Goal: Information Seeking & Learning: Learn about a topic

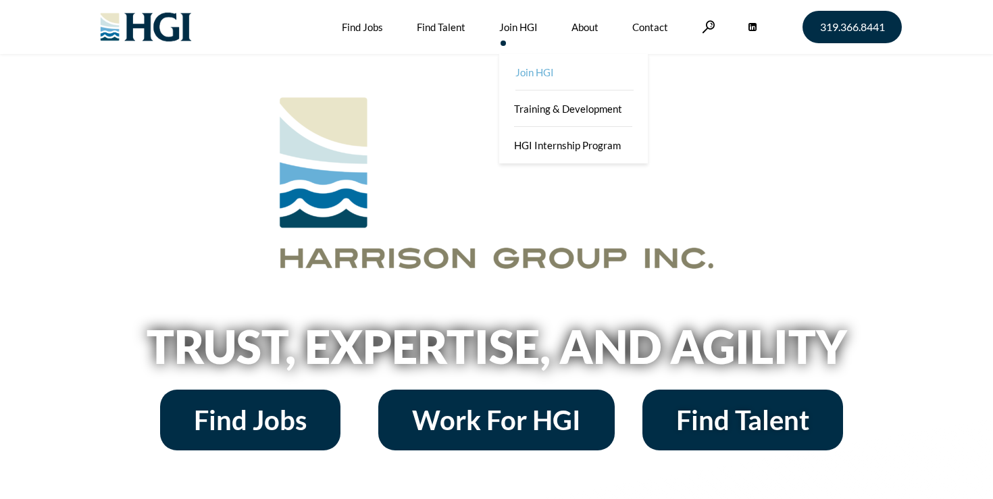
click at [542, 78] on link "Join HGI" at bounding box center [574, 72] width 149 height 36
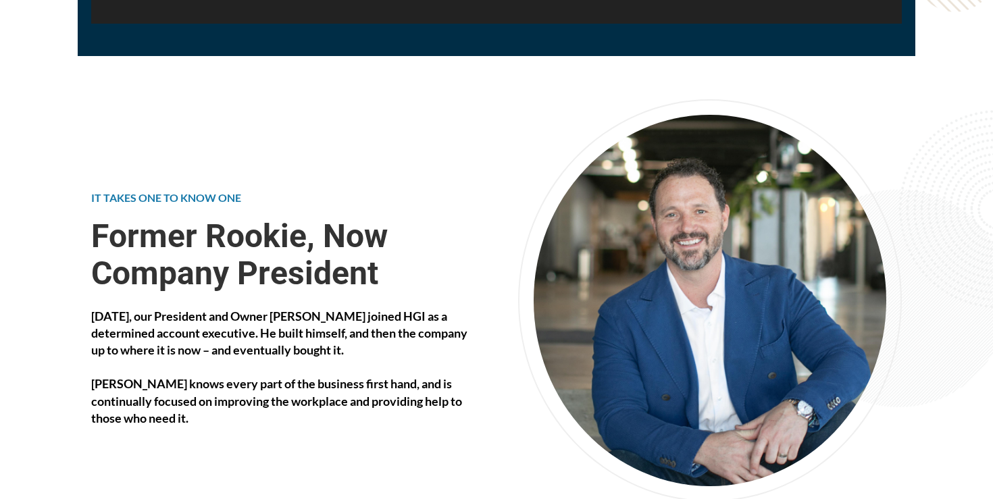
scroll to position [2316, 0]
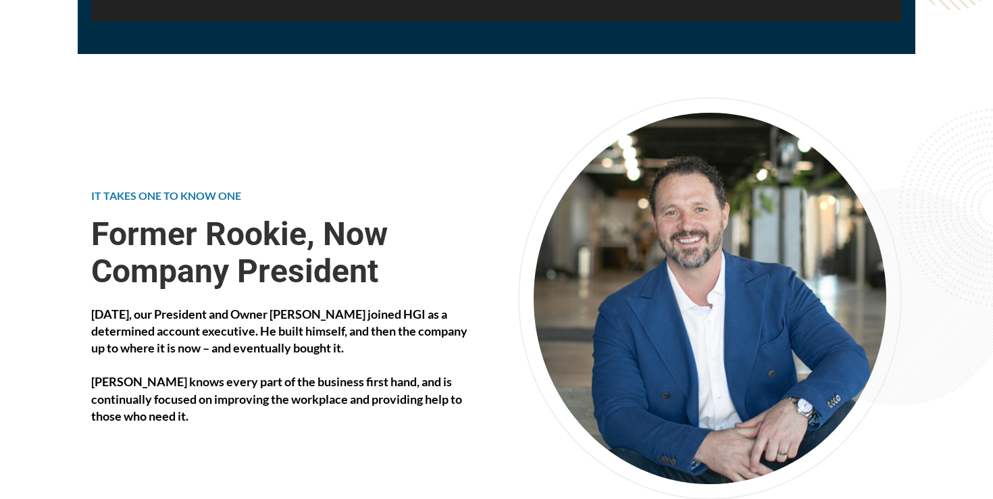
click at [279, 306] on div "Twenty years ago, our President and Owner Michael Brown joined HGI as a determi…" at bounding box center [283, 365] width 384 height 119
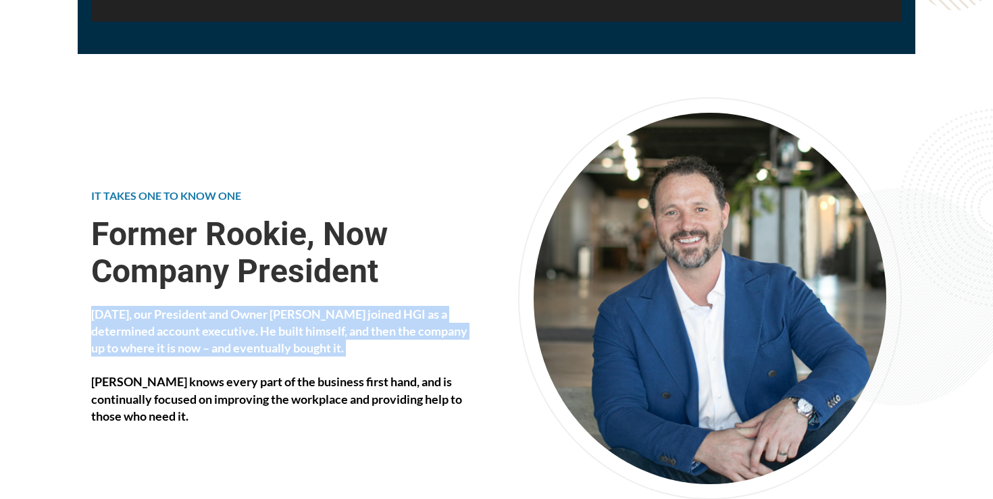
click at [279, 306] on div "Twenty years ago, our President and Owner Michael Brown joined HGI as a determi…" at bounding box center [283, 365] width 384 height 119
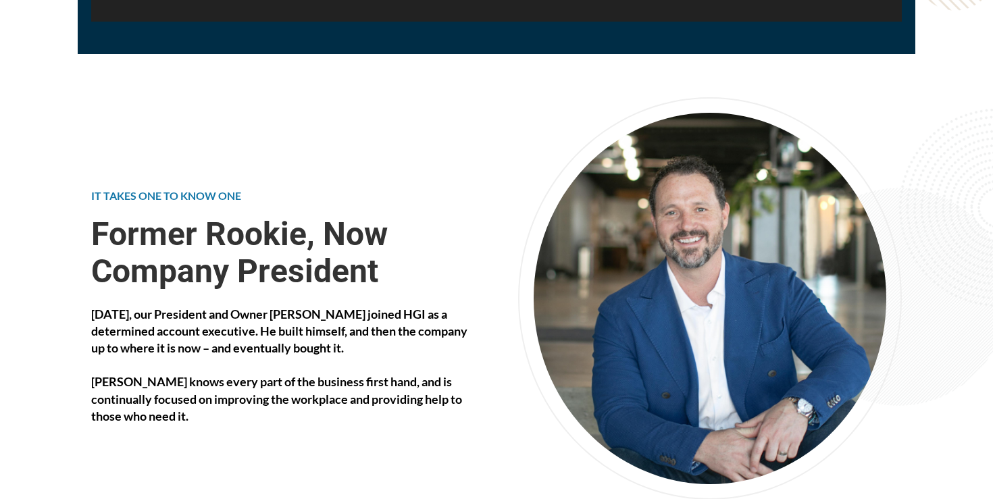
click at [279, 306] on div "Twenty years ago, our President and Owner Michael Brown joined HGI as a determi…" at bounding box center [283, 365] width 384 height 119
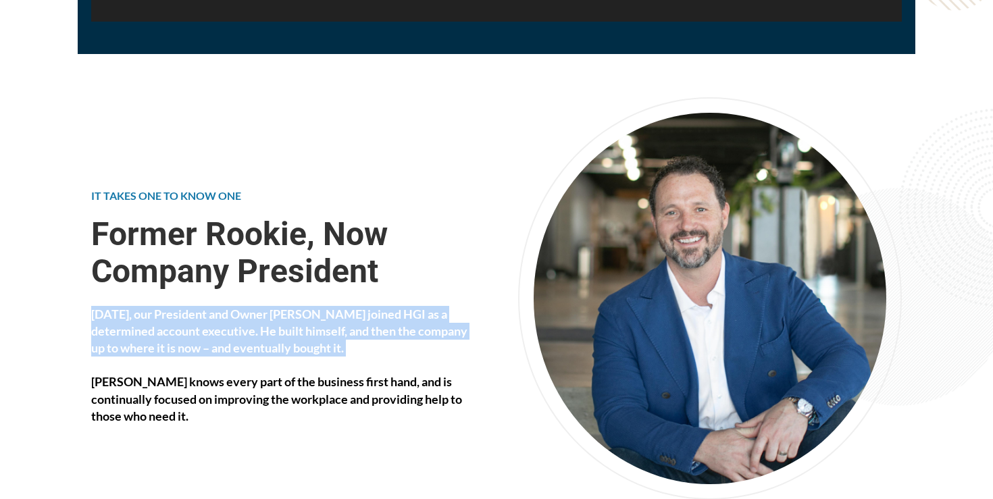
click at [279, 306] on div "Twenty years ago, our President and Owner Michael Brown joined HGI as a determi…" at bounding box center [283, 365] width 384 height 119
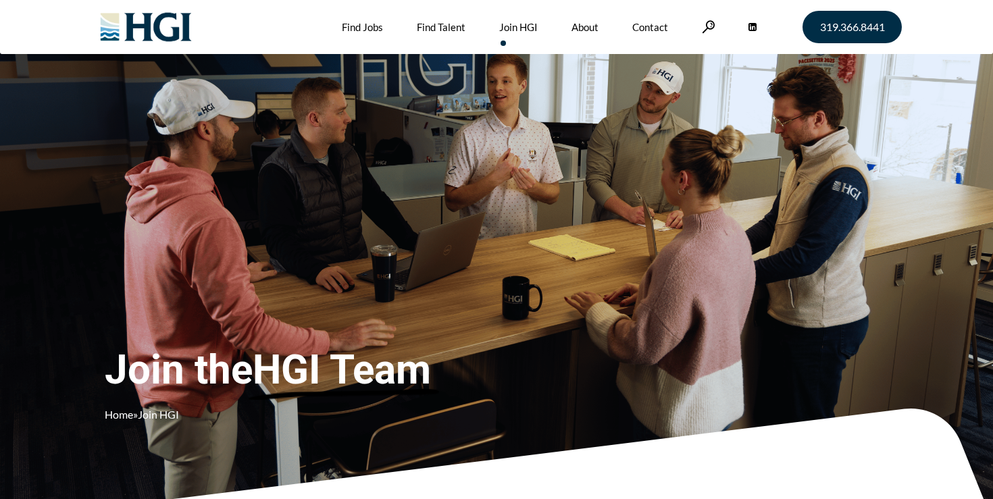
scroll to position [0, 0]
click at [122, 19] on img at bounding box center [145, 27] width 109 height 54
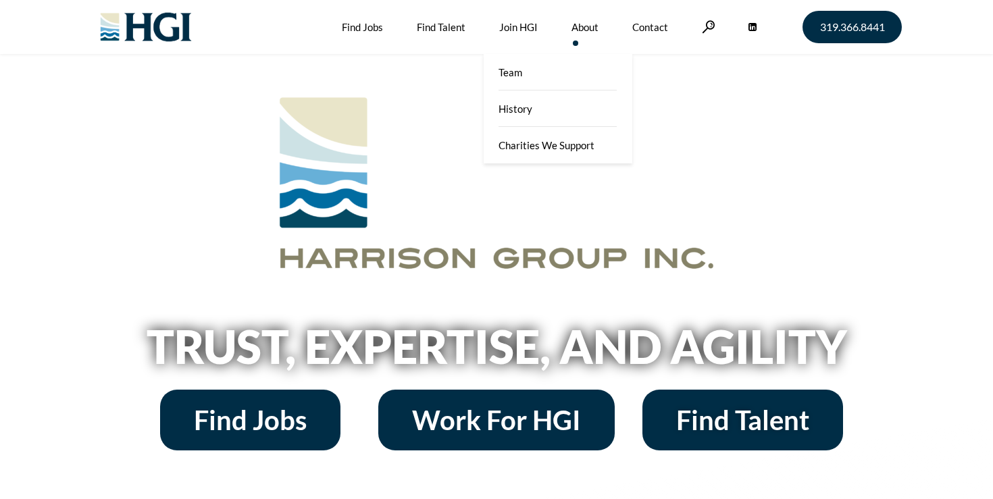
click at [575, 26] on link "About" at bounding box center [584, 27] width 27 height 54
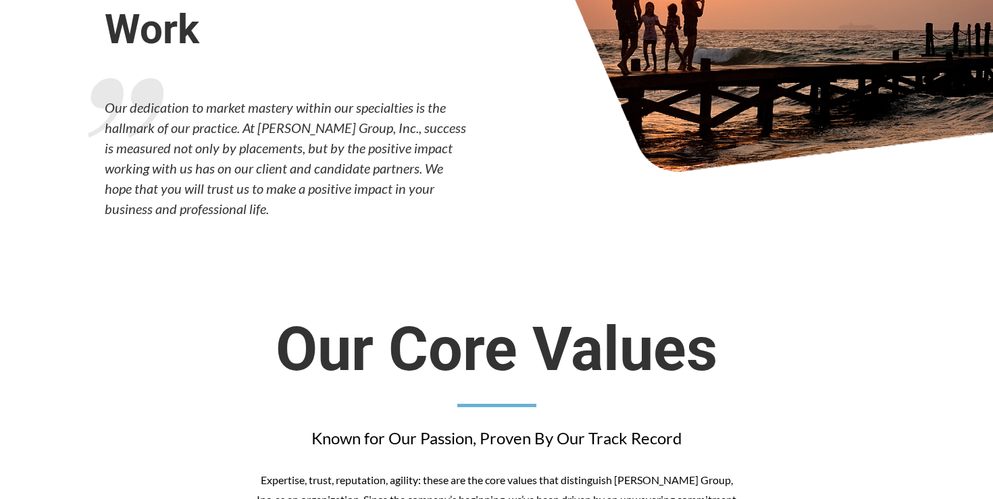
scroll to position [151, 0]
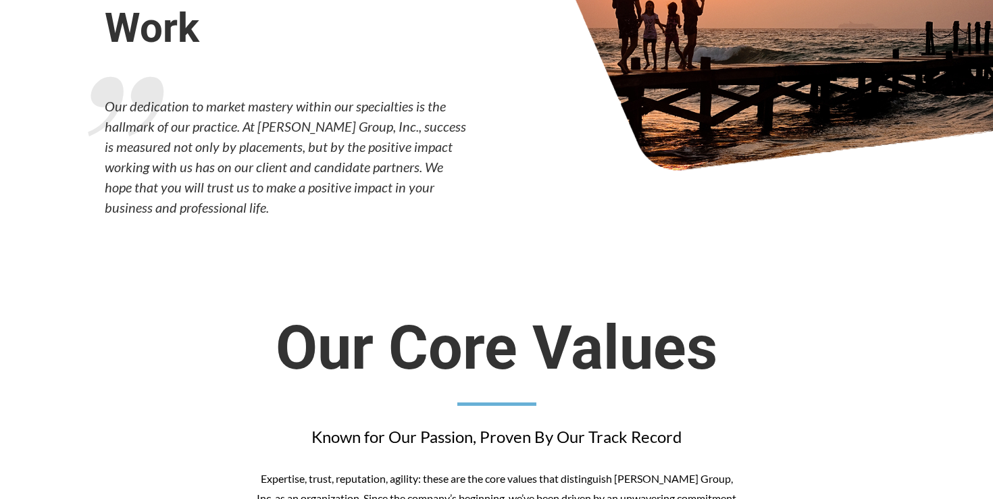
click at [348, 155] on p "Our dedication to market mastery within our specialties is the hallmark of our …" at bounding box center [287, 157] width 365 height 122
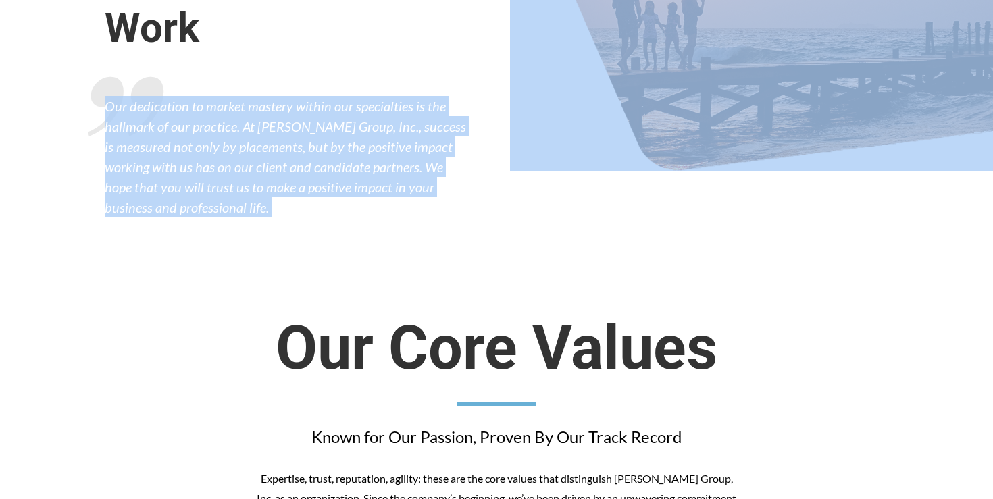
click at [348, 155] on p "Our dedication to market mastery within our specialties is the hallmark of our …" at bounding box center [287, 157] width 365 height 122
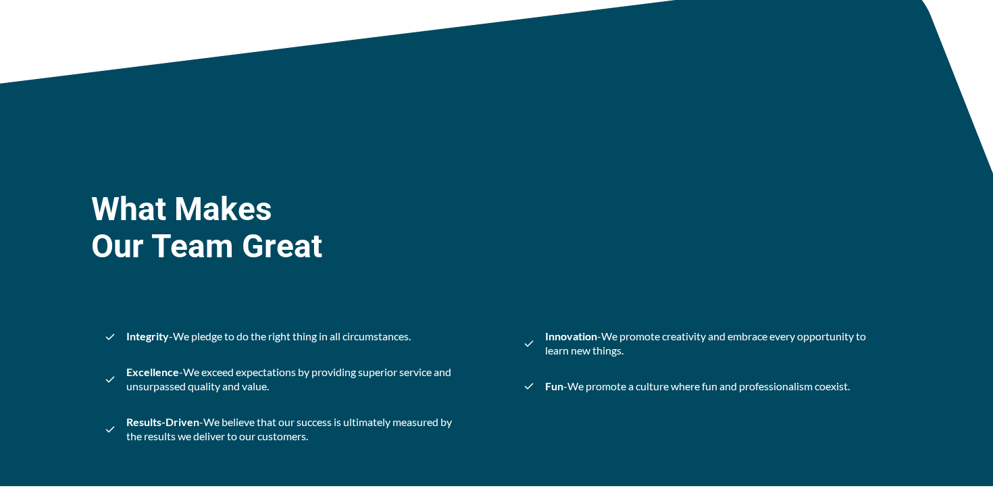
scroll to position [1330, 0]
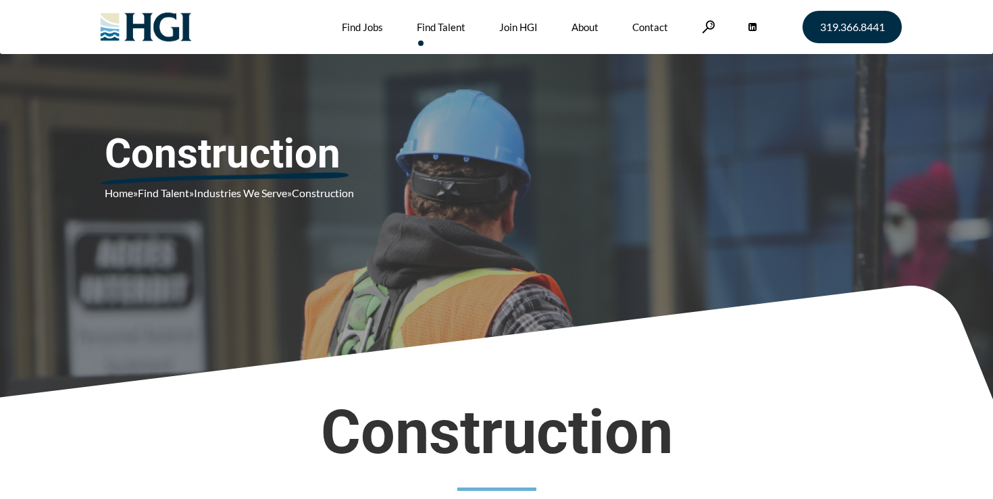
click at [97, 32] on img at bounding box center [145, 27] width 109 height 54
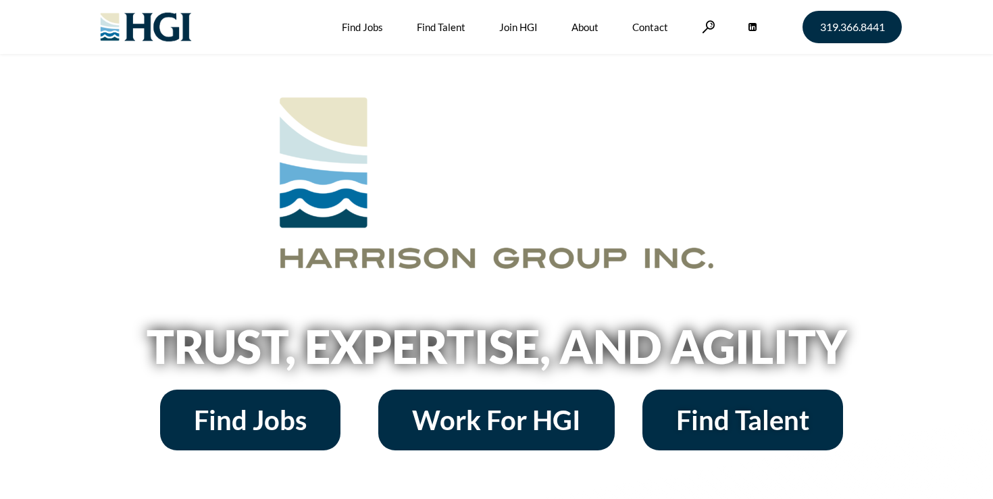
click at [694, 25] on div "319.366.8441 Find Jobs Find Talent Industries We Serve Accounting & Finance Con…" at bounding box center [496, 27] width 810 height 54
click at [714, 26] on div "319.366.8441" at bounding box center [802, 26] width 200 height 43
click at [706, 26] on link at bounding box center [709, 26] width 14 height 13
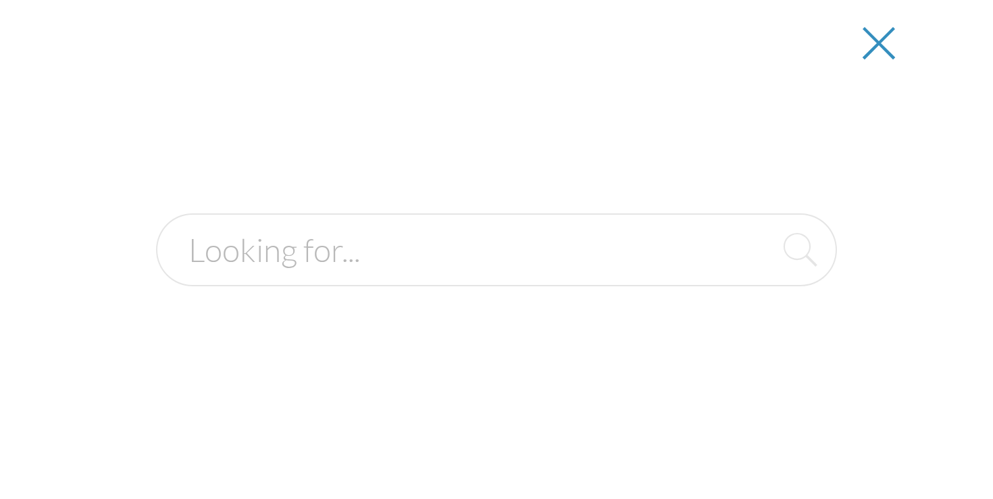
click at [893, 41] on link at bounding box center [878, 43] width 86 height 86
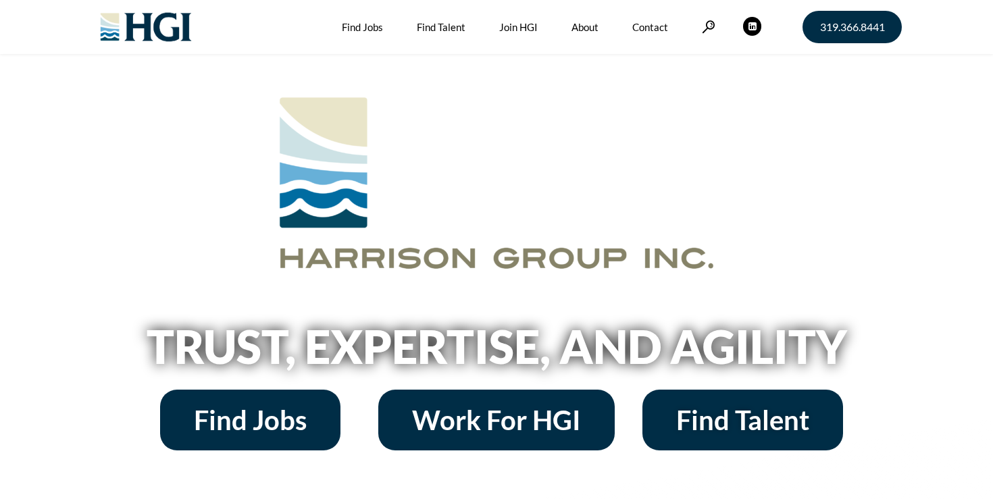
click at [754, 28] on span at bounding box center [752, 26] width 18 height 18
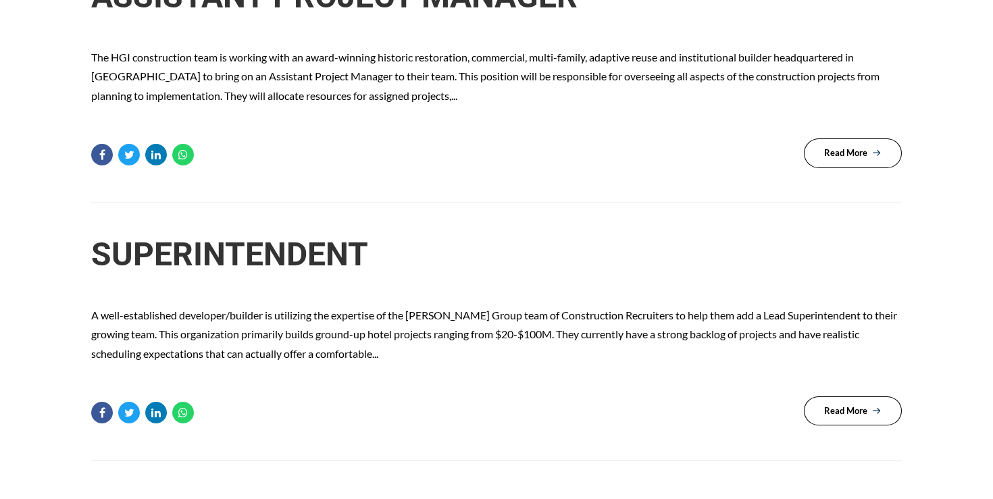
scroll to position [885, 0]
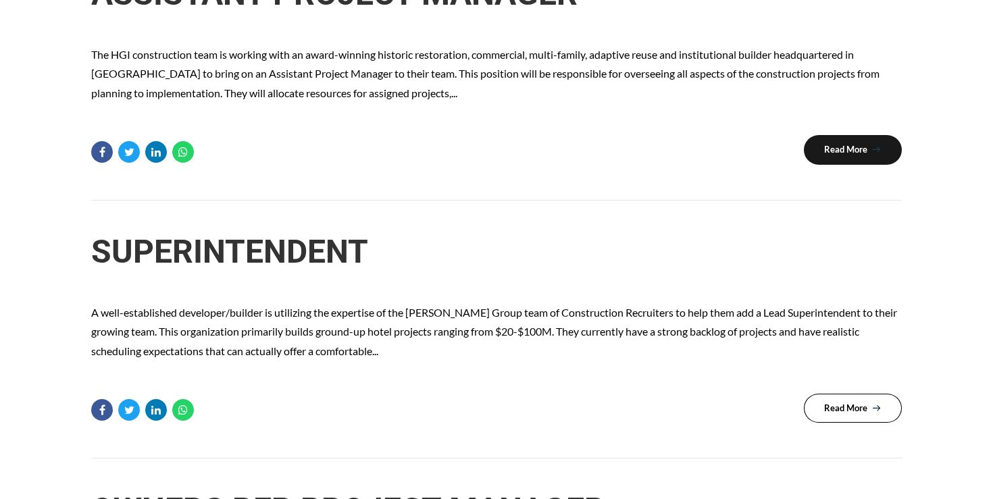
click at [835, 135] on link "Read More" at bounding box center [853, 150] width 98 height 30
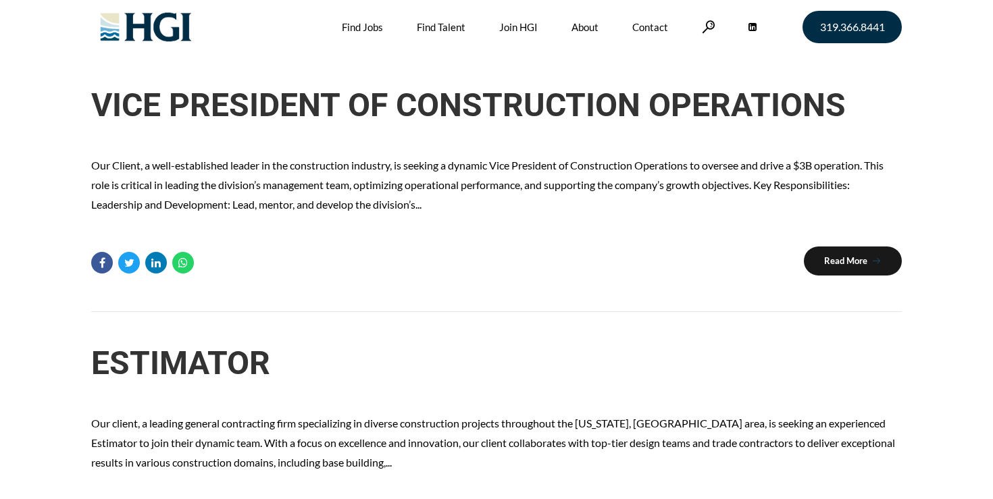
scroll to position [0, 0]
click at [830, 261] on span "Read More" at bounding box center [845, 261] width 43 height 9
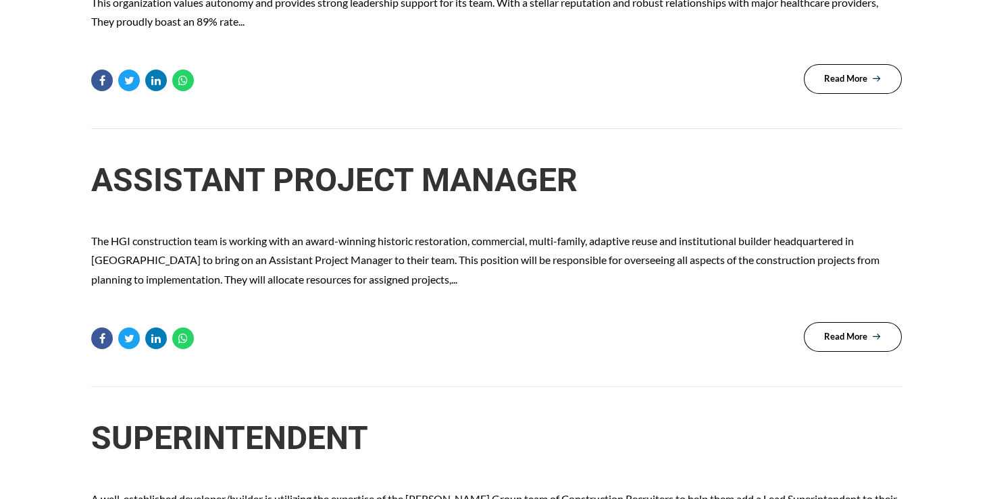
scroll to position [440, 0]
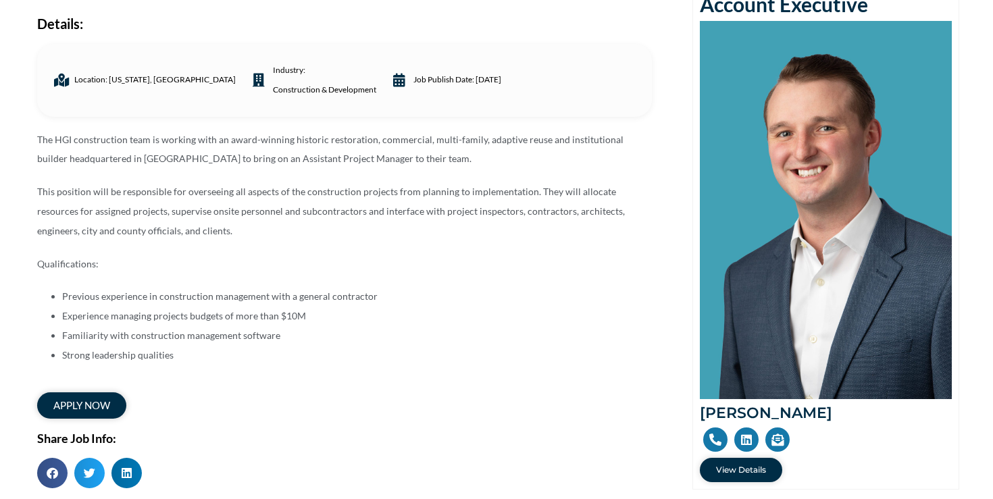
scroll to position [180, 0]
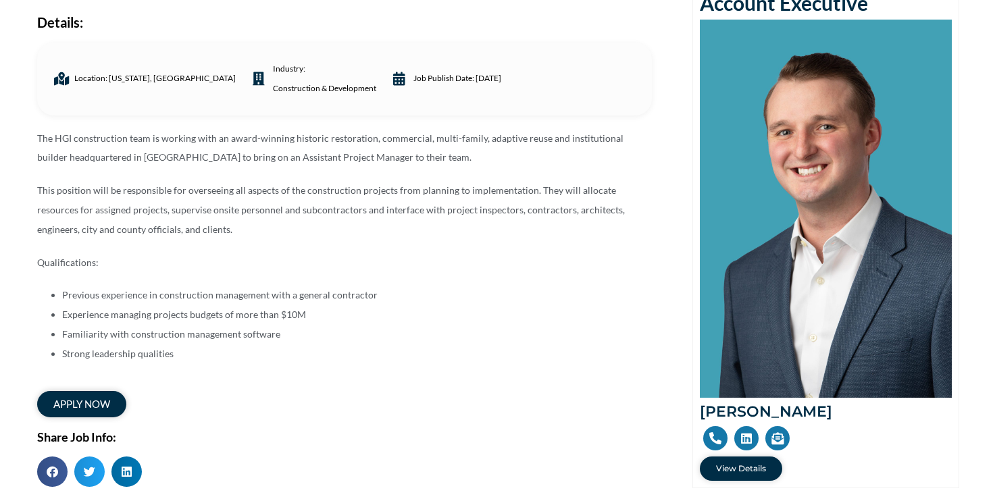
click at [337, 146] on p "The HGI construction team is working with an award-winning historic restoration…" at bounding box center [344, 148] width 615 height 39
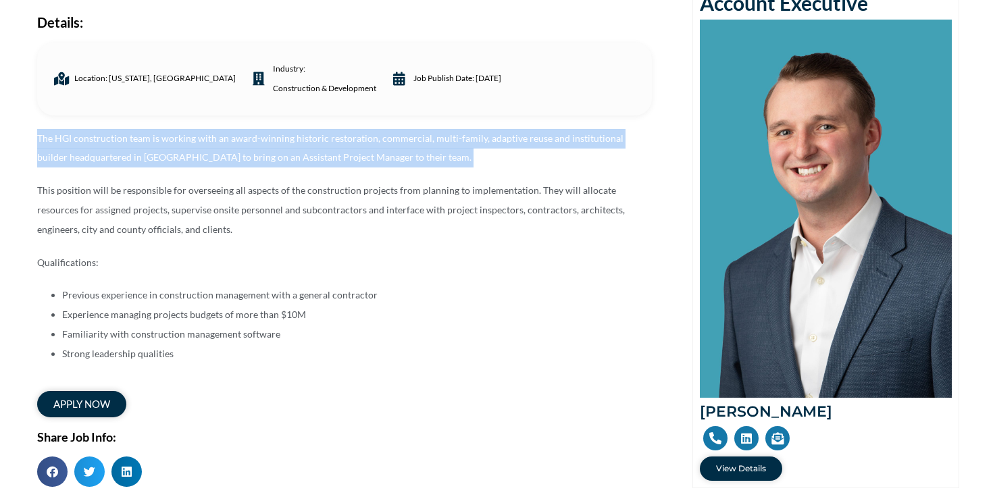
click at [337, 146] on p "The HGI construction team is working with an award-winning historic restoration…" at bounding box center [344, 148] width 615 height 39
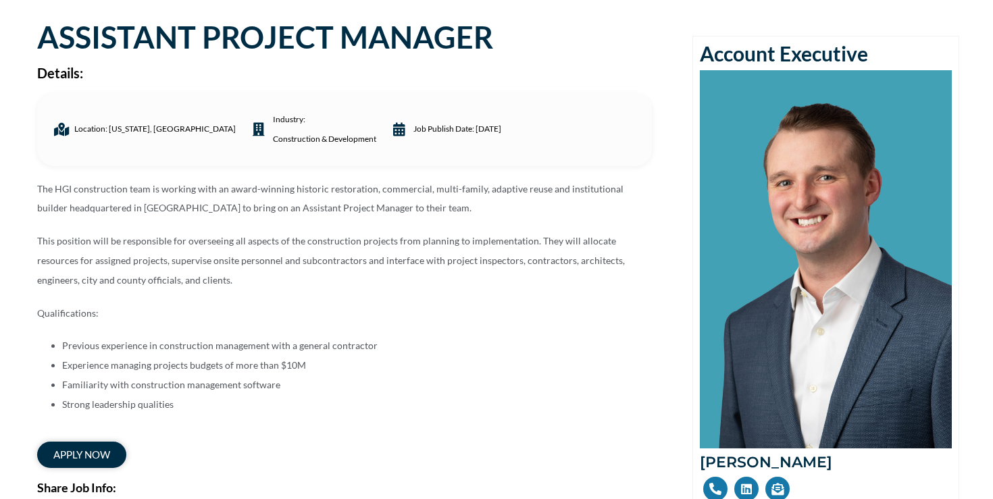
scroll to position [97, 0]
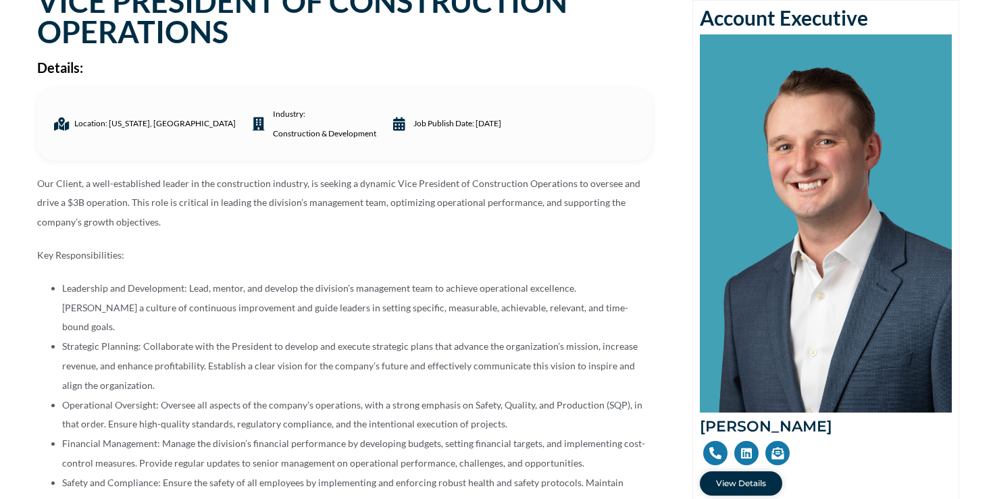
scroll to position [164, 0]
click at [261, 187] on p "Our Client, a well-established leader in the construction industry, is seeking …" at bounding box center [344, 204] width 615 height 58
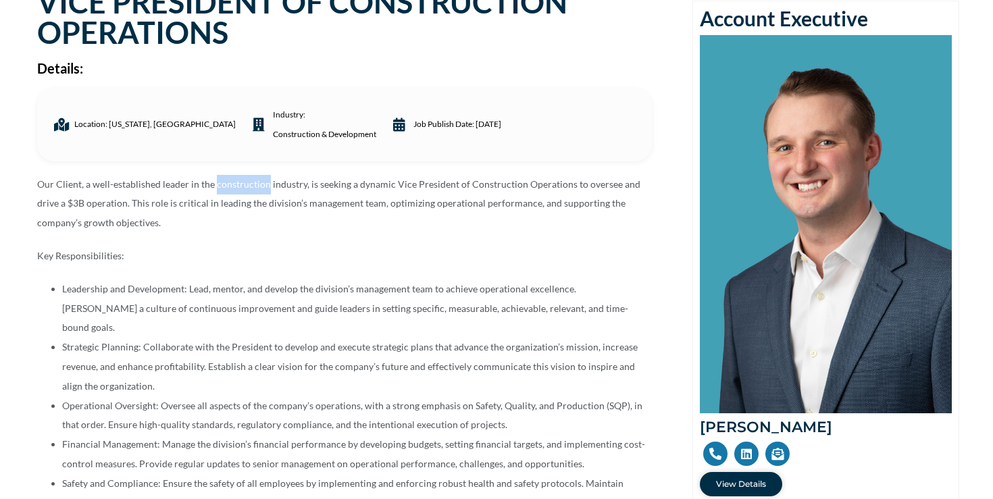
click at [261, 187] on p "Our Client, a well-established leader in the construction industry, is seeking …" at bounding box center [344, 204] width 615 height 58
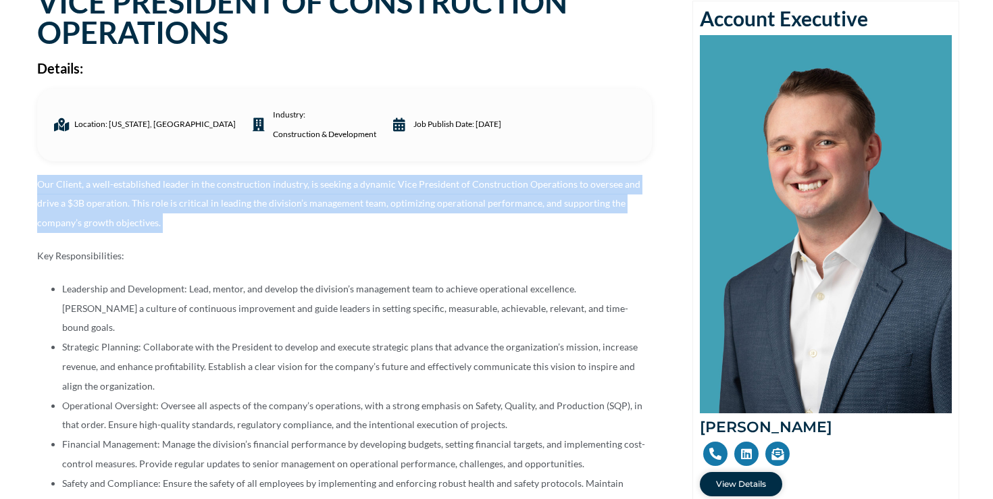
click at [261, 187] on p "Our Client, a well-established leader in the construction industry, is seeking …" at bounding box center [344, 204] width 615 height 58
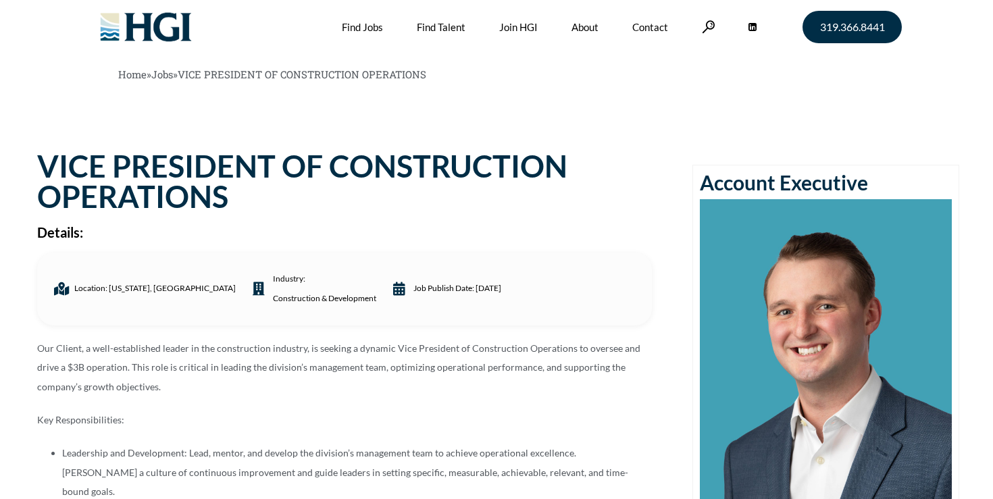
scroll to position [0, 0]
